Goal: Task Accomplishment & Management: Manage account settings

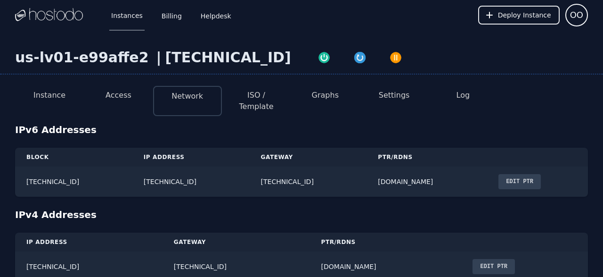
click at [122, 101] on li "Access" at bounding box center [118, 101] width 69 height 30
click at [51, 98] on button "Instance" at bounding box center [49, 95] width 32 height 11
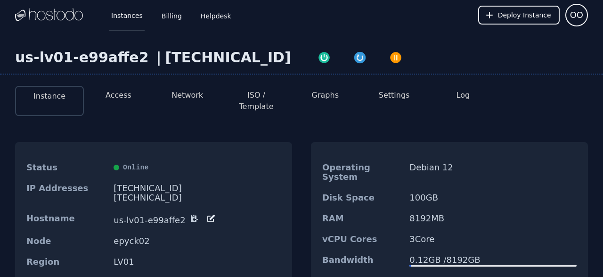
click at [128, 15] on link "Instances" at bounding box center [126, 15] width 35 height 31
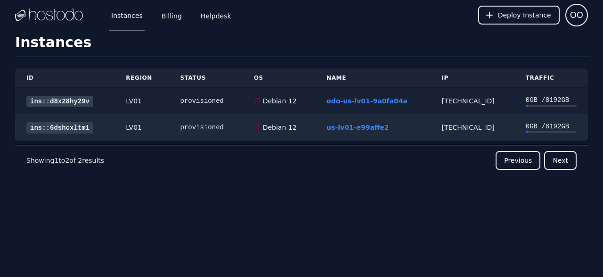
click at [66, 99] on link "ins::d8x28hy29v" at bounding box center [59, 101] width 67 height 11
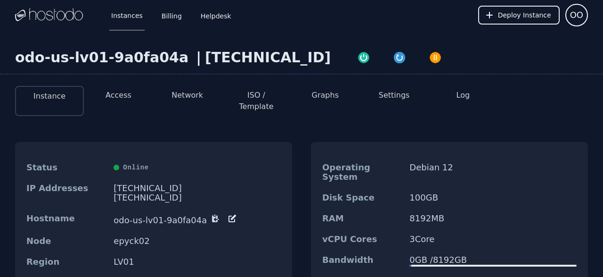
click at [123, 97] on button "Access" at bounding box center [119, 95] width 26 height 11
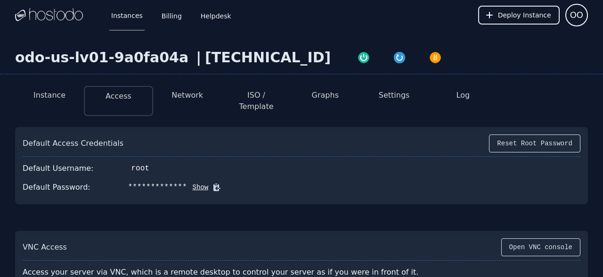
click at [187, 182] on button "Show" at bounding box center [198, 186] width 22 height 9
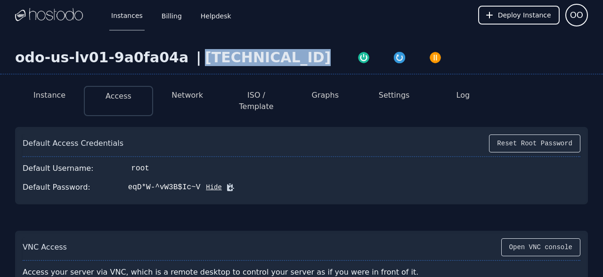
drag, startPoint x: 279, startPoint y: 62, endPoint x: 179, endPoint y: 59, distance: 100.0
click at [179, 59] on div "odo-us-lv01-9a0fa04a | 158.51.124.196" at bounding box center [301, 61] width 603 height 25
copy div "158.51.124.196"
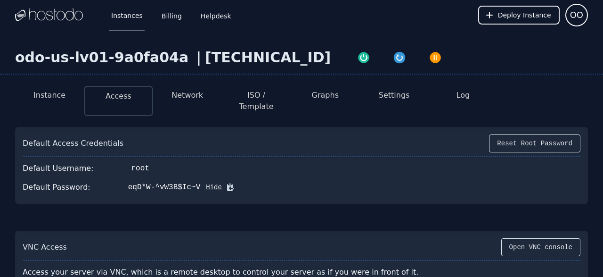
click at [153, 198] on div "Default Access Credentials Reset Root Password Default Username: root Default P…" at bounding box center [301, 204] width 573 height 170
click at [226, 182] on icon at bounding box center [230, 186] width 9 height 9
click at [50, 214] on div "Default Access Credentials Reset Root Password Default Username: root Default P…" at bounding box center [301, 204] width 573 height 170
